Goal: Task Accomplishment & Management: Complete application form

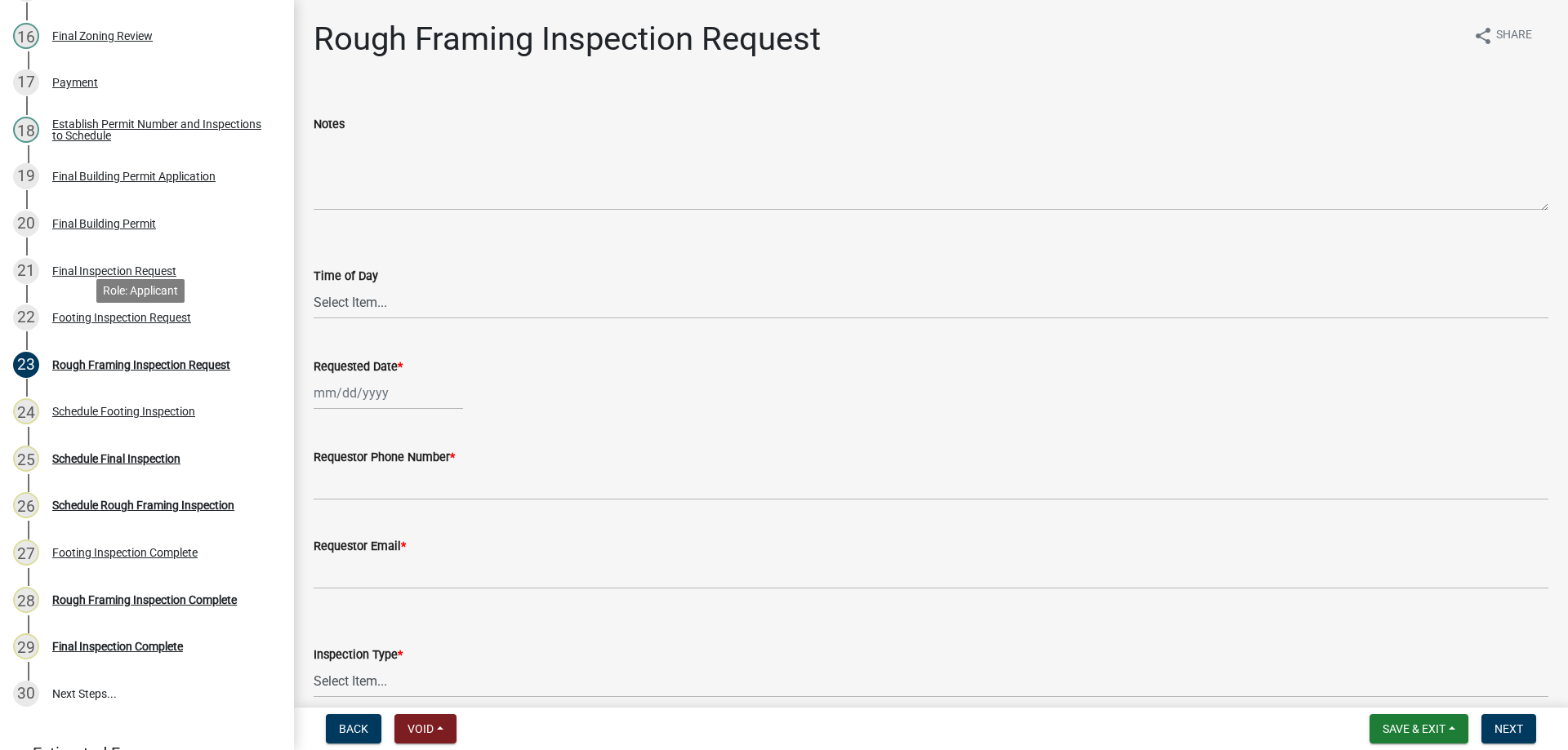
scroll to position [980, 0]
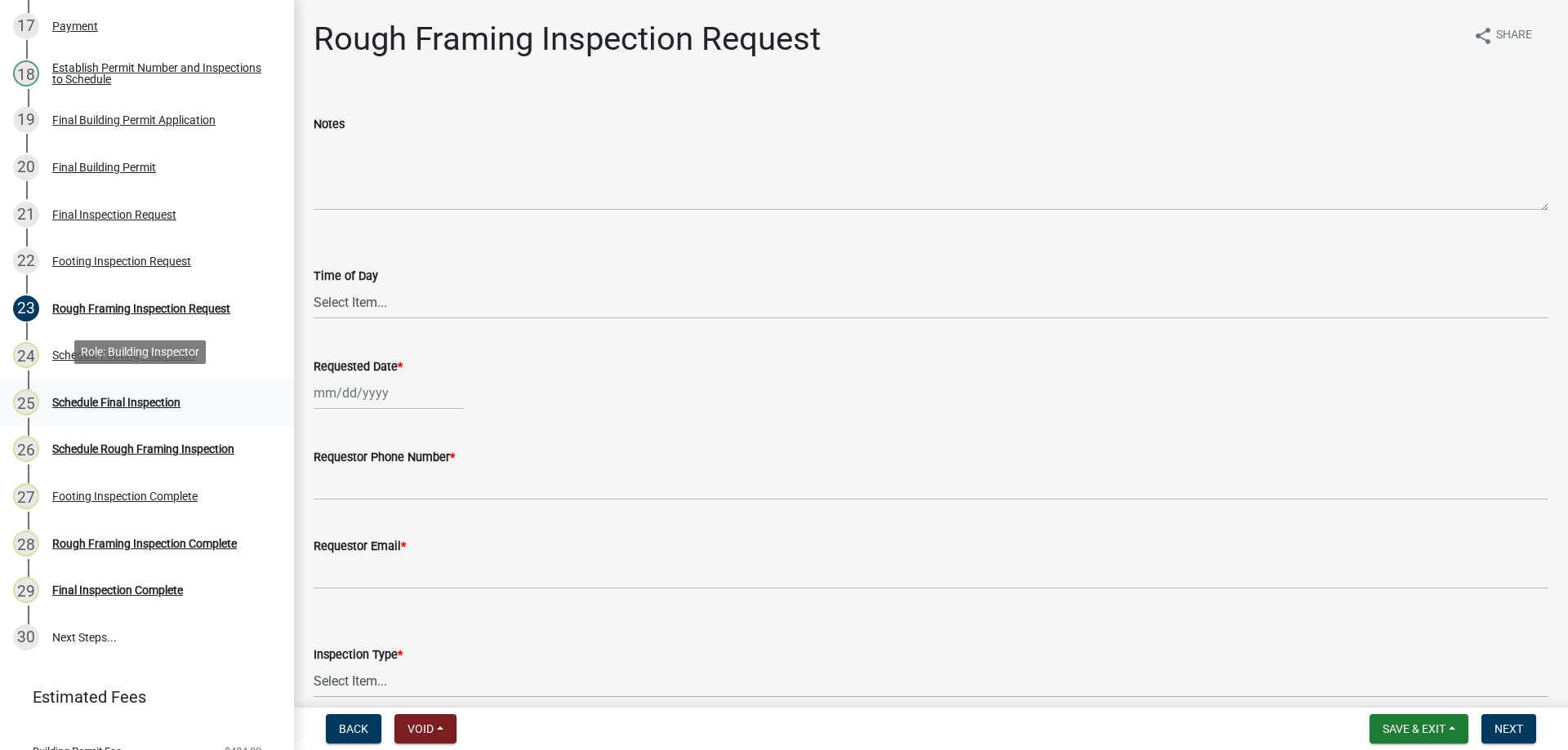
click at [99, 397] on div "Schedule Final Inspection" at bounding box center [116, 402] width 128 height 11
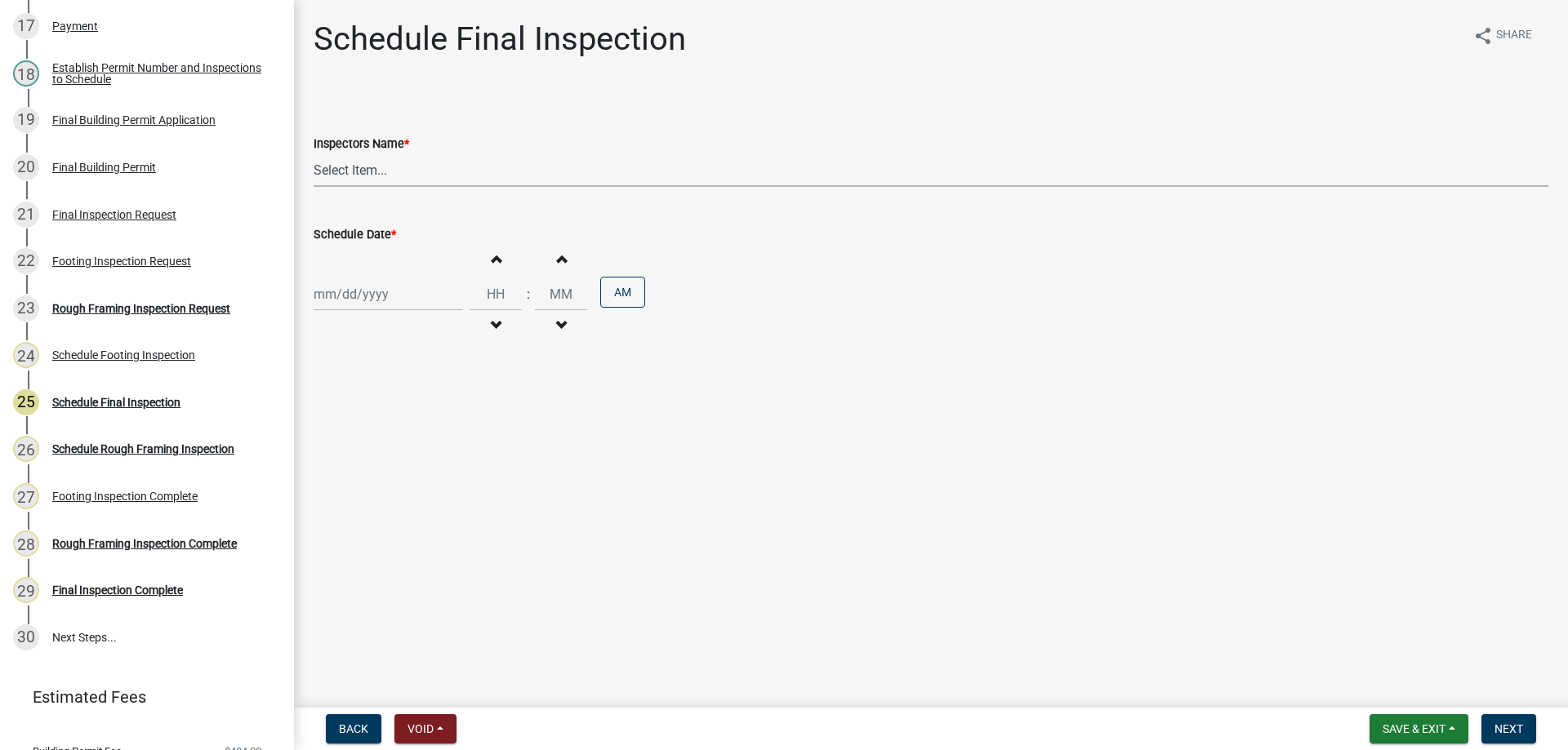
click at [434, 165] on select "Select Item... [PERSON_NAME] ([PERSON_NAME]) bjennings ([PERSON_NAME]) AMain ([…" at bounding box center [931, 170] width 1234 height 34
select select "26e13f8e-f9db-4cb9-9b4f-69ba299699e3"
click at [314, 154] on select "Select Item... [PERSON_NAME] ([PERSON_NAME]) bjennings ([PERSON_NAME]) AMain ([…" at bounding box center [931, 170] width 1234 height 34
select select "9"
select select "2025"
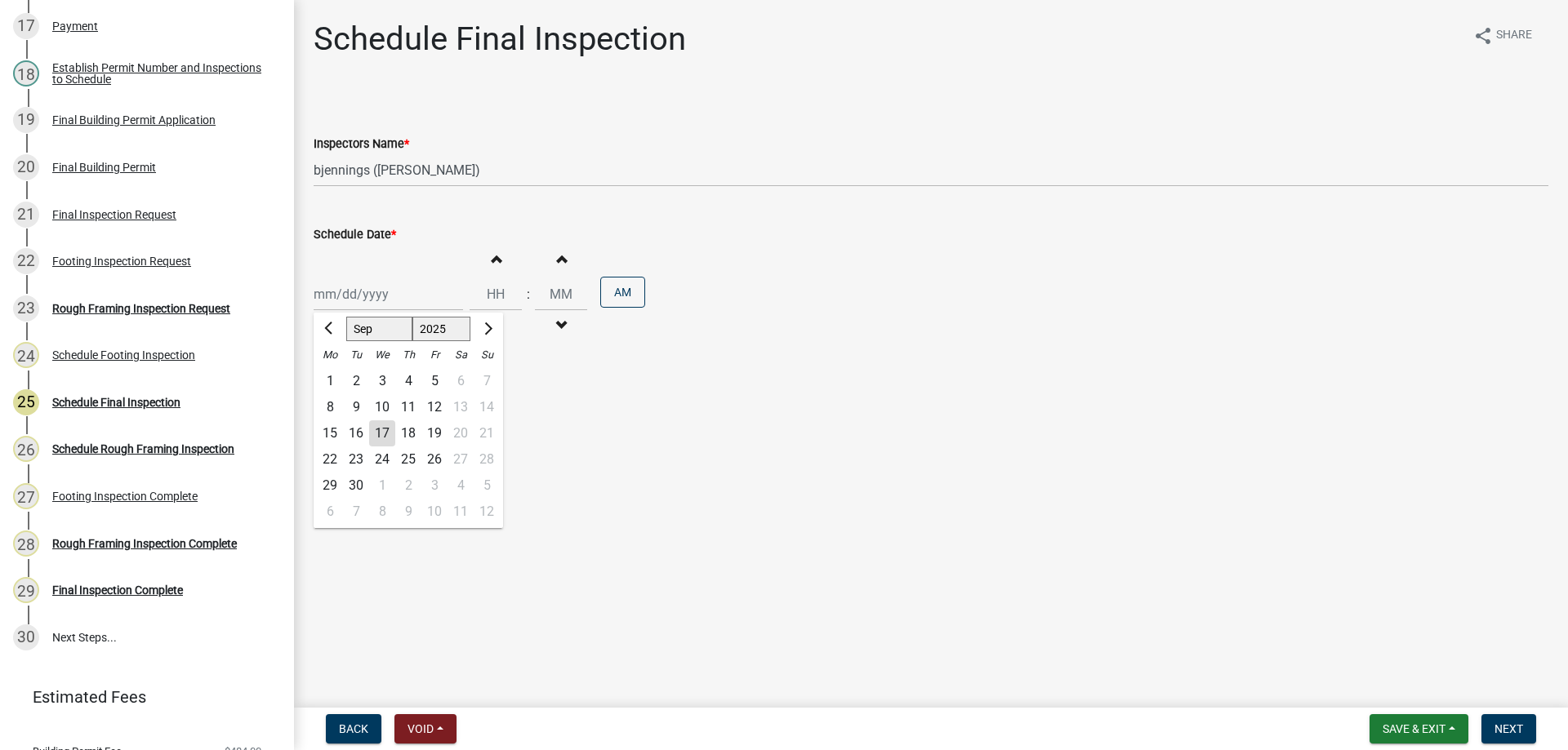
click at [408, 298] on div "Jan Feb Mar Apr May Jun Jul Aug Sep Oct Nov Dec 1525 1526 1527 1528 1529 1530 1…" at bounding box center [388, 294] width 150 height 34
click at [410, 433] on div "18" at bounding box center [408, 434] width 26 height 26
type input "09/18/2025"
click at [492, 261] on span "button" at bounding box center [495, 258] width 8 height 13
type input "01"
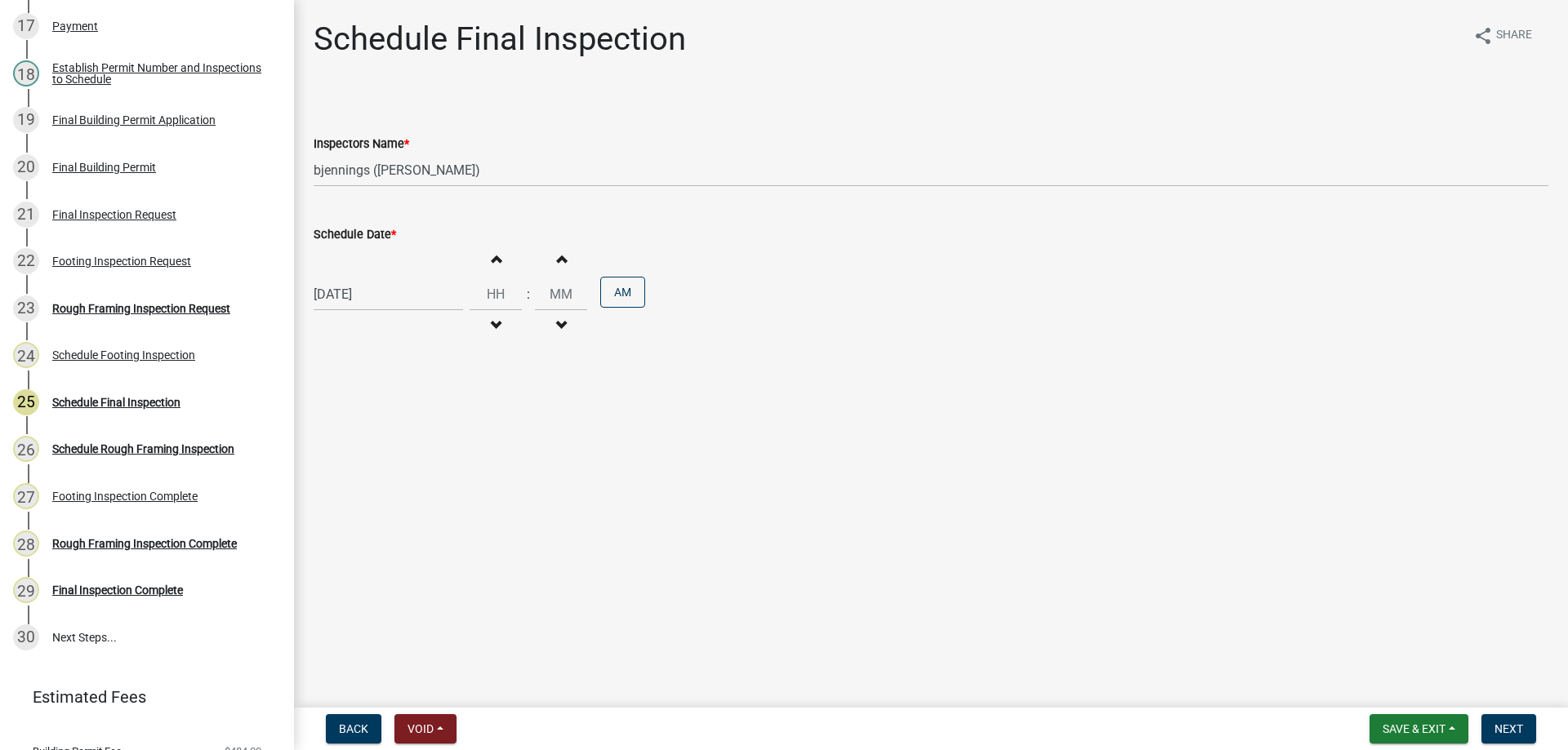
type input "00"
click at [492, 261] on span "button" at bounding box center [495, 258] width 8 height 13
type input "02"
click at [613, 299] on button "AM" at bounding box center [622, 292] width 45 height 31
click at [1507, 717] on button "Next" at bounding box center [1508, 729] width 54 height 29
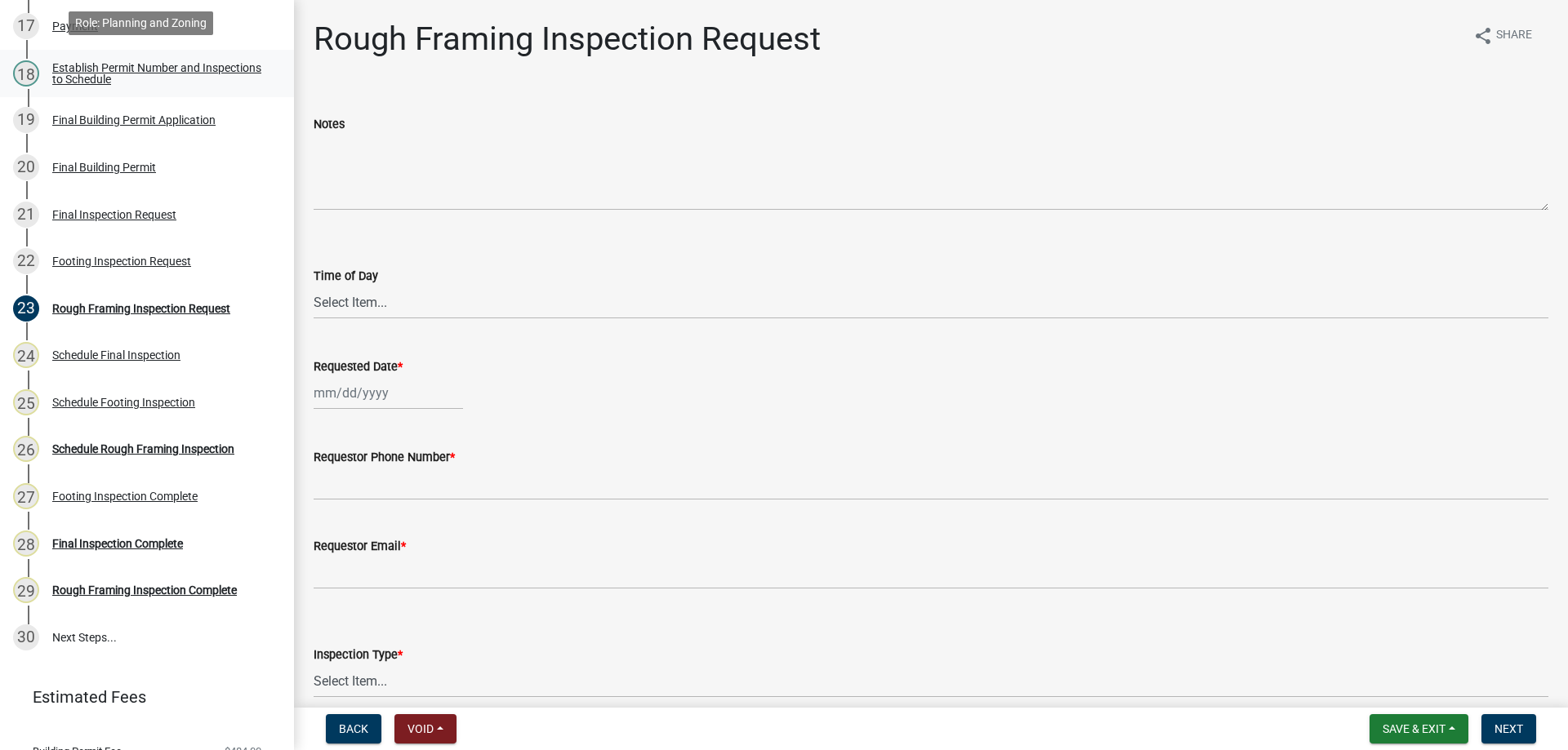
click at [131, 71] on div "Establish Permit Number and Inspections to Schedule" at bounding box center [159, 73] width 215 height 22
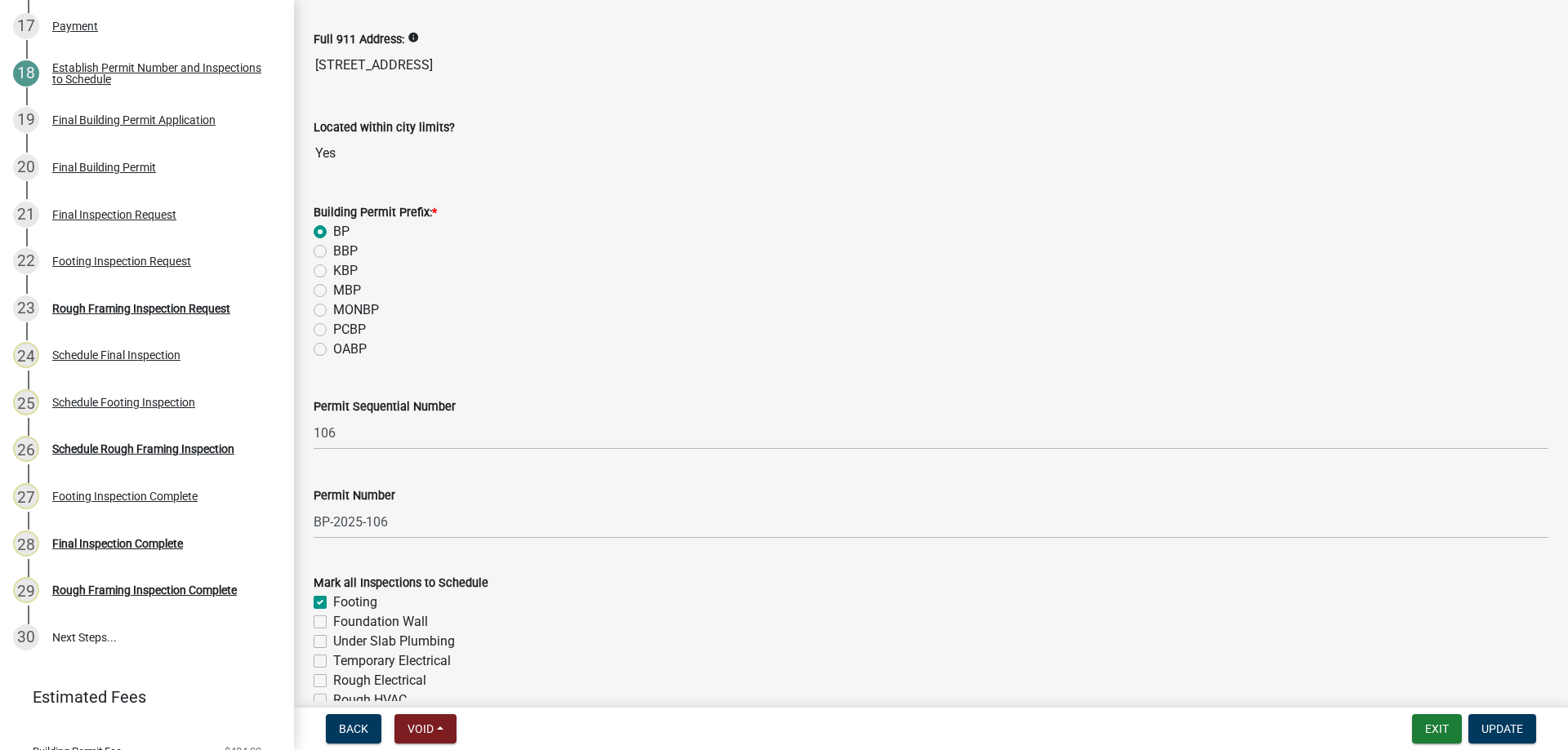
scroll to position [231, 0]
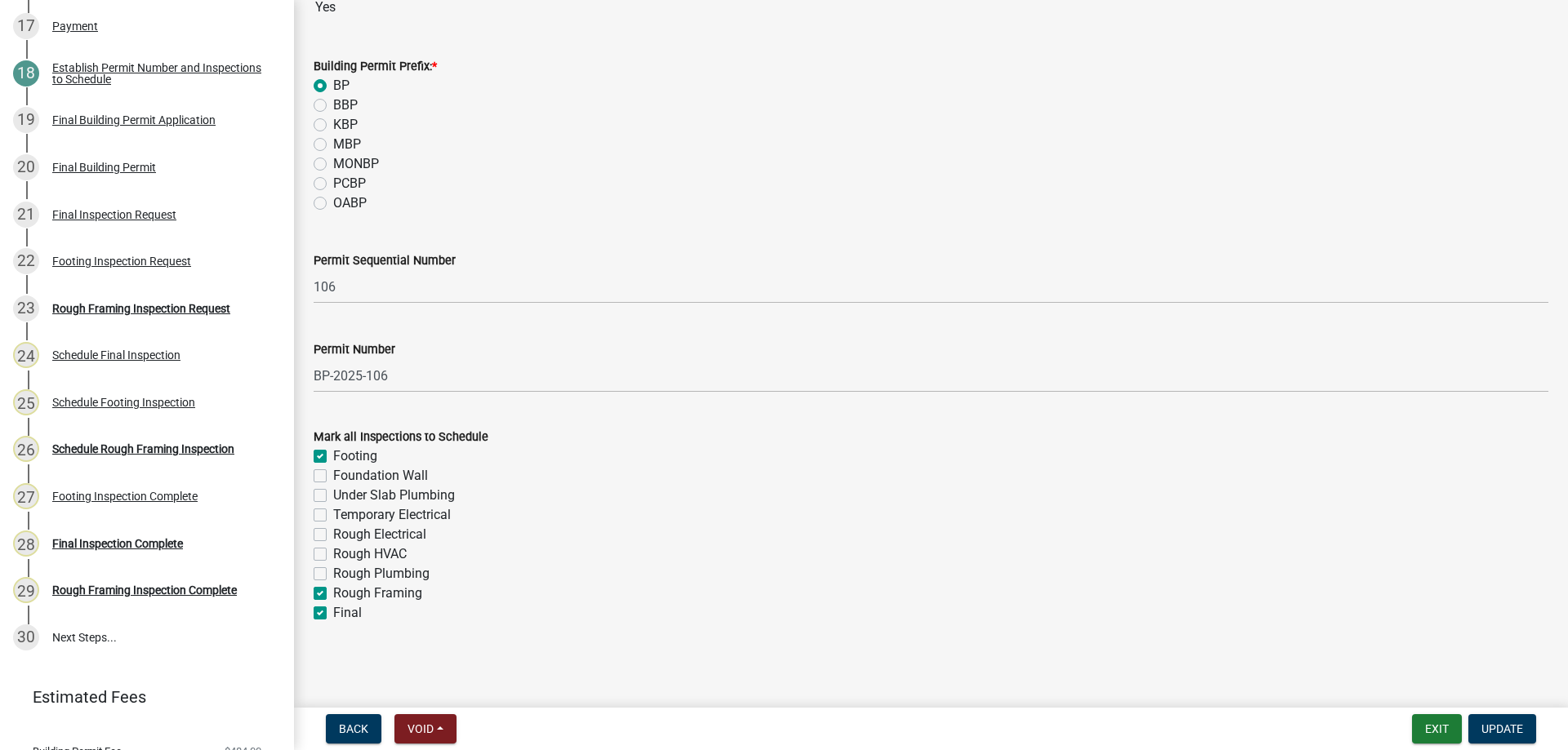
click at [333, 588] on label "Rough Framing" at bounding box center [377, 593] width 89 height 20
click at [333, 588] on input "Rough Framing" at bounding box center [338, 588] width 10 height 10
checkbox input "false"
checkbox input "true"
checkbox input "false"
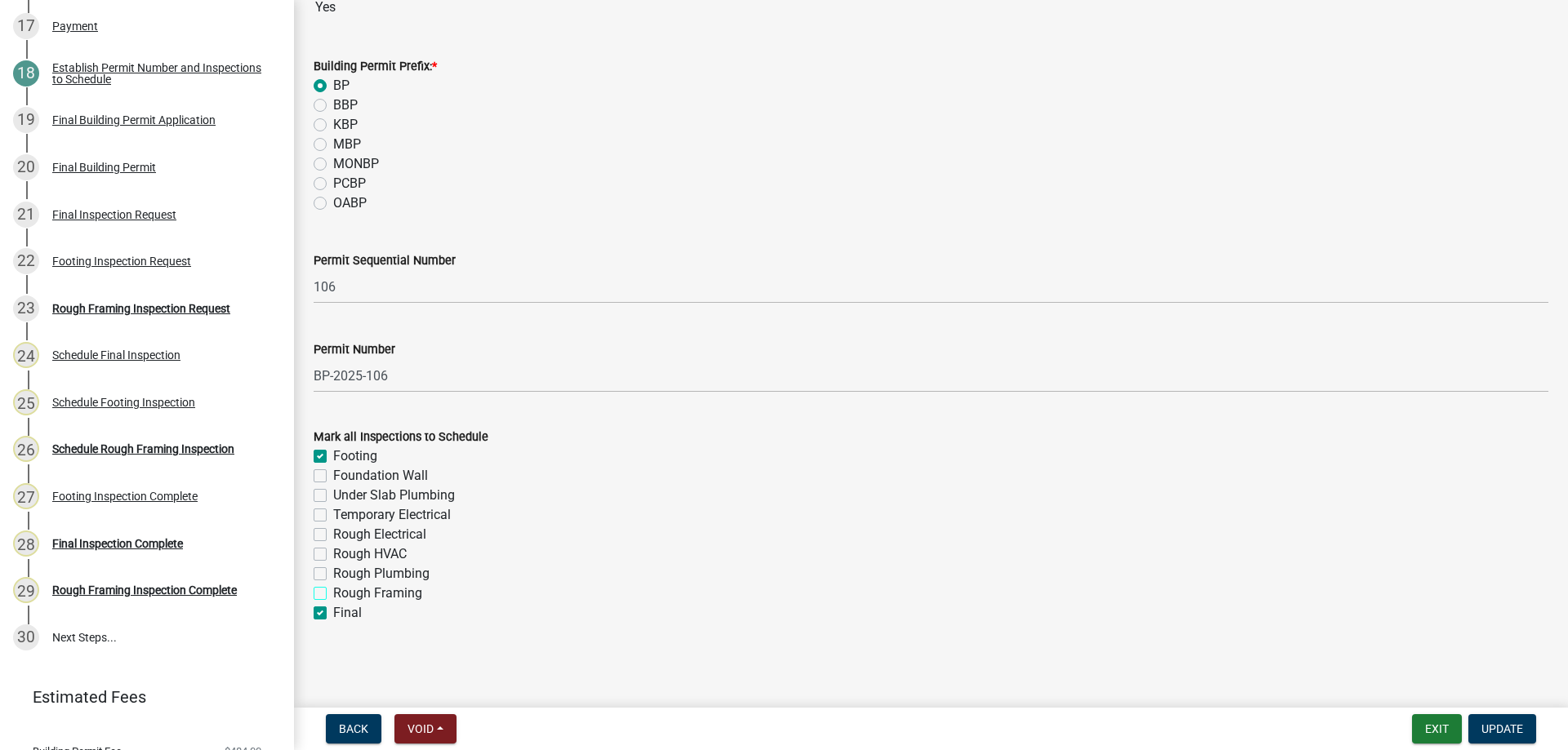
checkbox input "false"
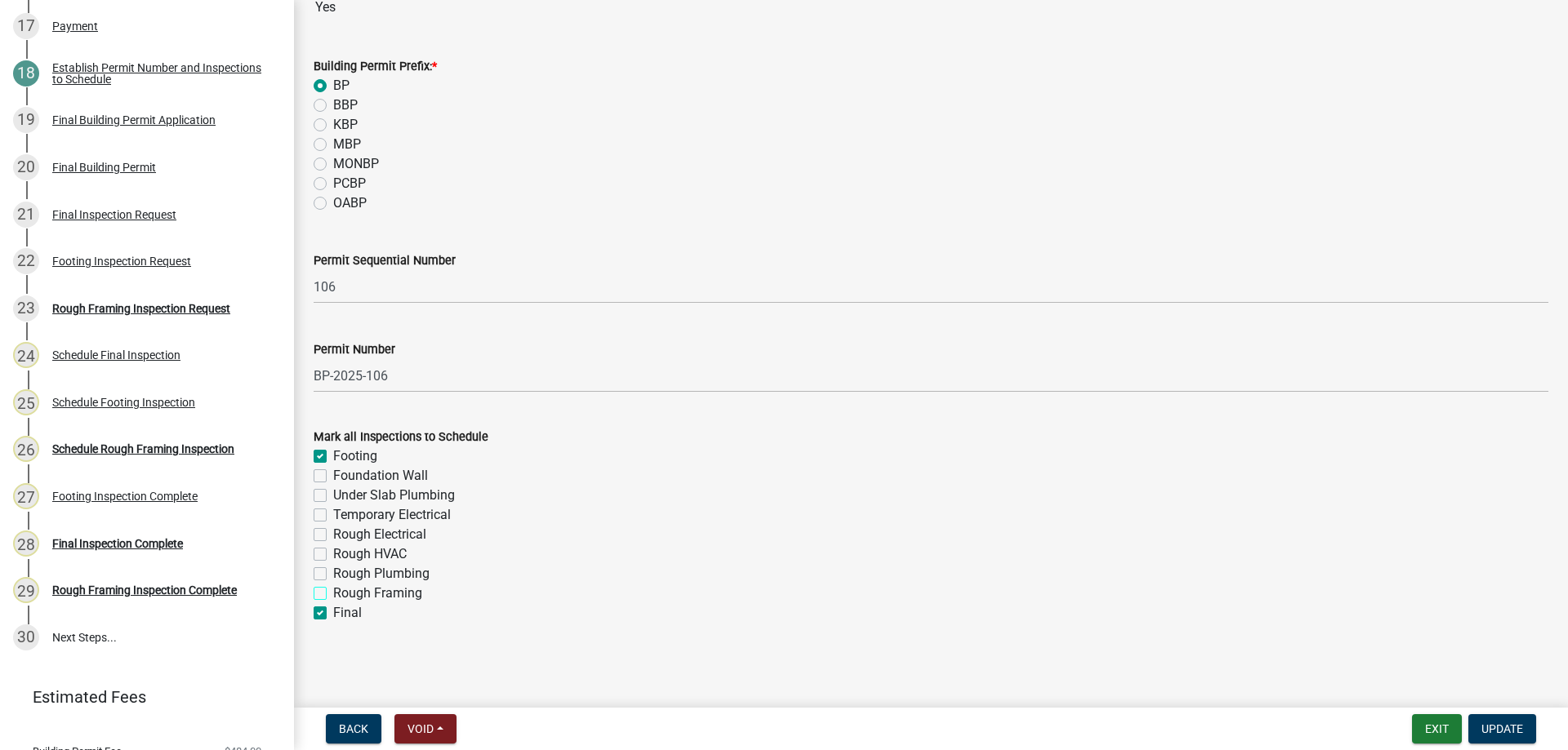
checkbox input "false"
checkbox input "true"
click at [1499, 729] on span "Update" at bounding box center [1502, 728] width 41 height 13
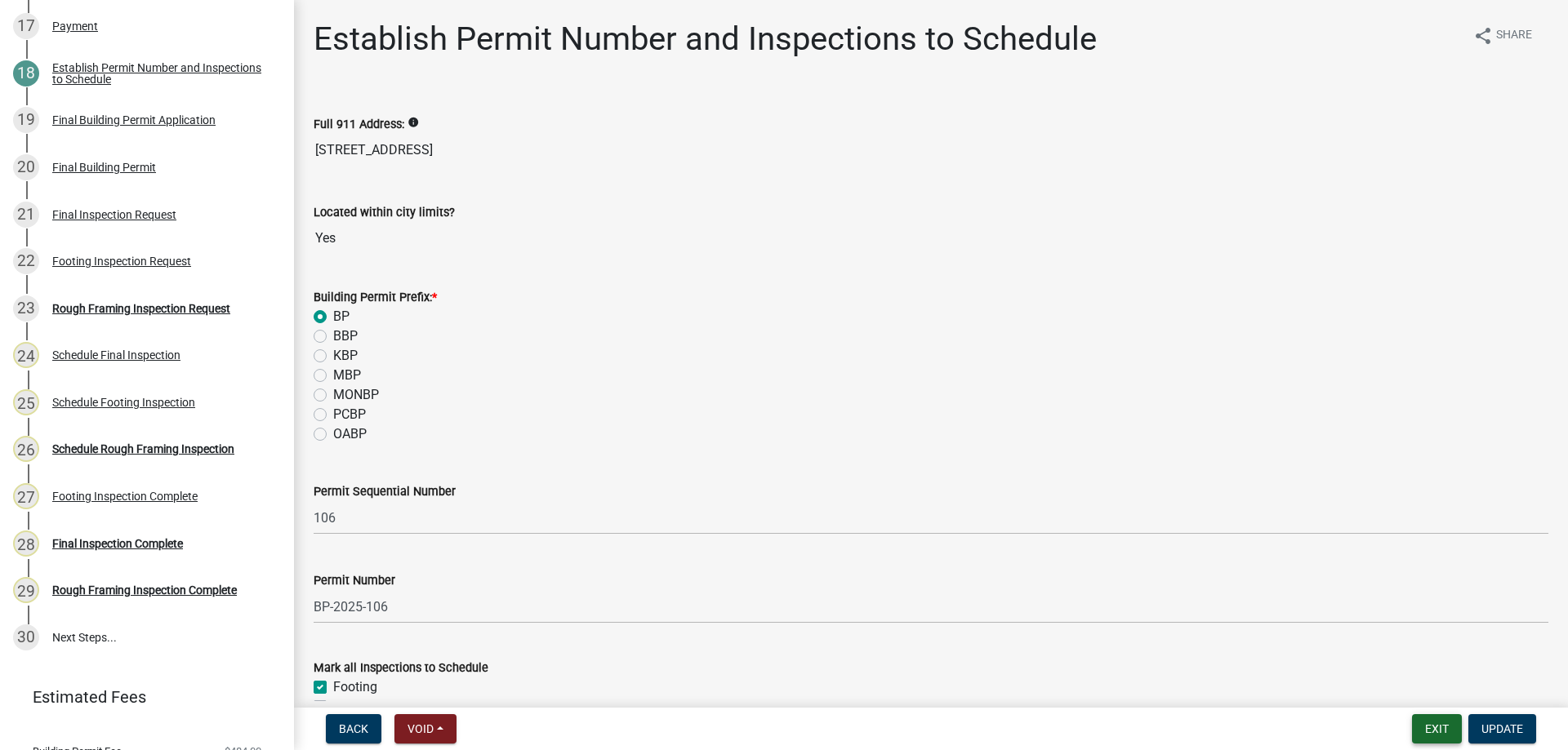
click at [1444, 730] on button "Exit" at bounding box center [1437, 729] width 50 height 29
